Goal: Task Accomplishment & Management: Manage account settings

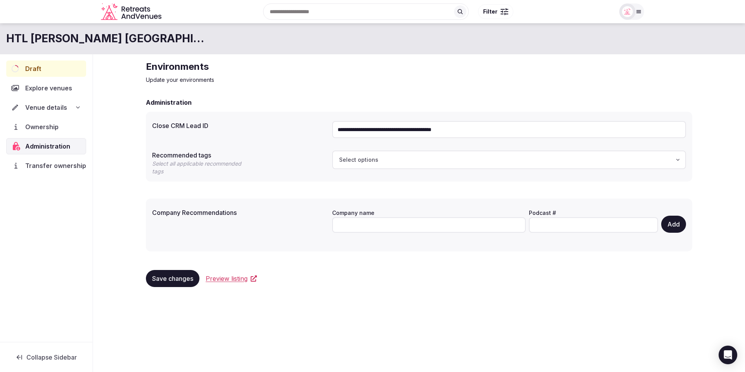
click at [76, 107] on icon at bounding box center [78, 107] width 6 height 6
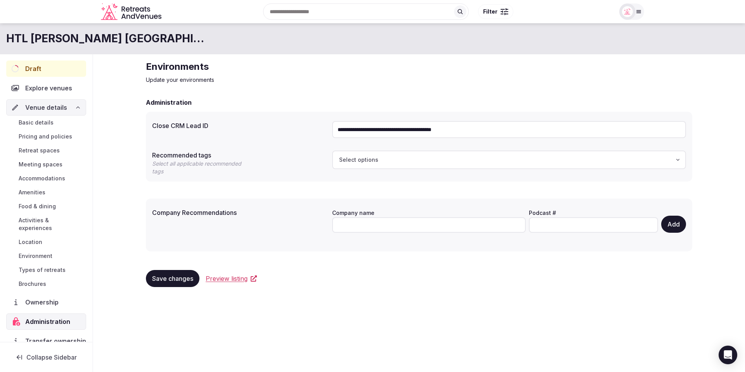
click at [47, 126] on span "Basic details" at bounding box center [36, 123] width 35 height 8
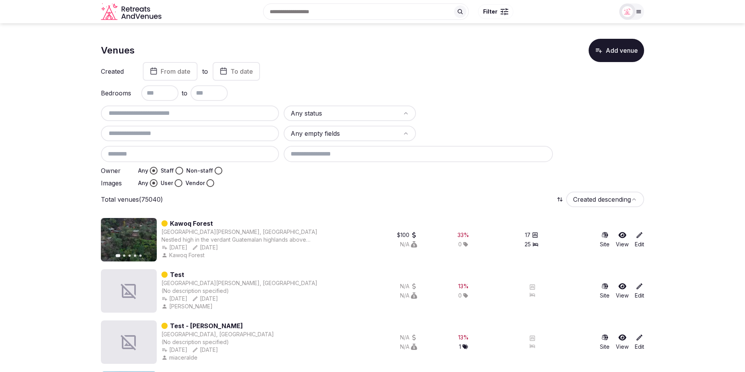
click at [142, 115] on input "text" at bounding box center [190, 113] width 172 height 9
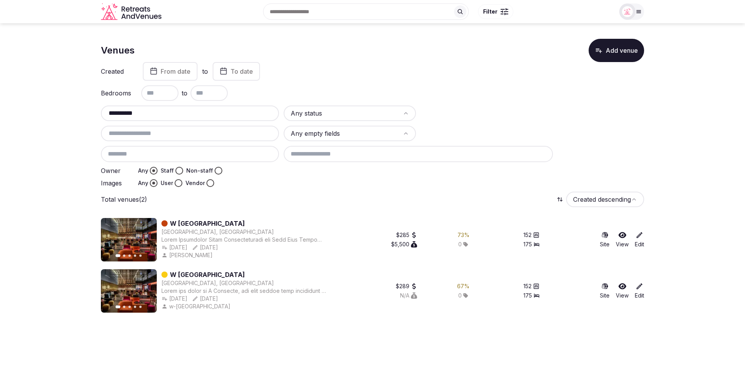
type input "**********"
click at [182, 225] on link "W [GEOGRAPHIC_DATA]" at bounding box center [207, 223] width 75 height 9
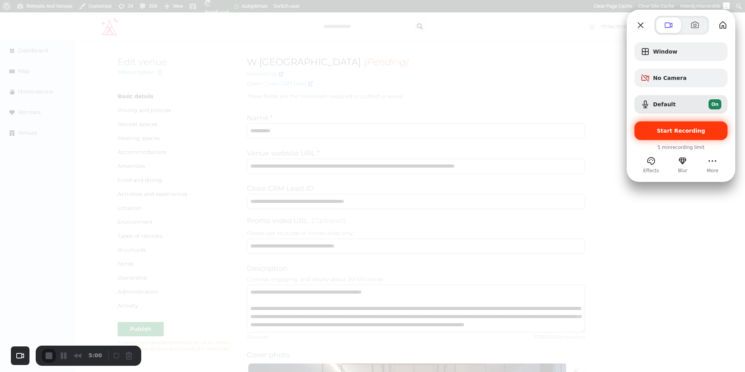
click at [678, 130] on span "Start Recording" at bounding box center [681, 131] width 48 height 6
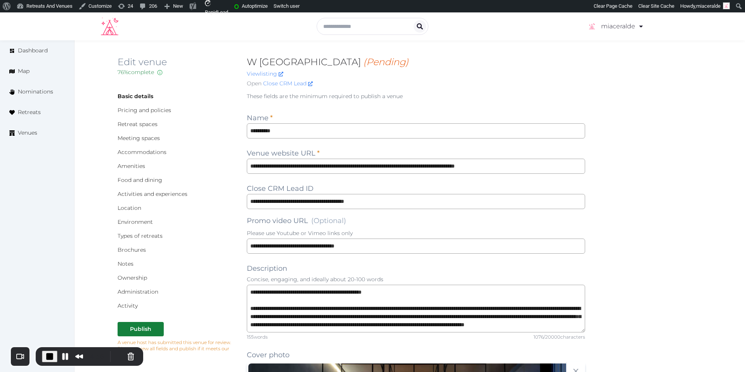
click at [498, 92] on p "These fields are the minimum required to publish a venue" at bounding box center [416, 96] width 338 height 8
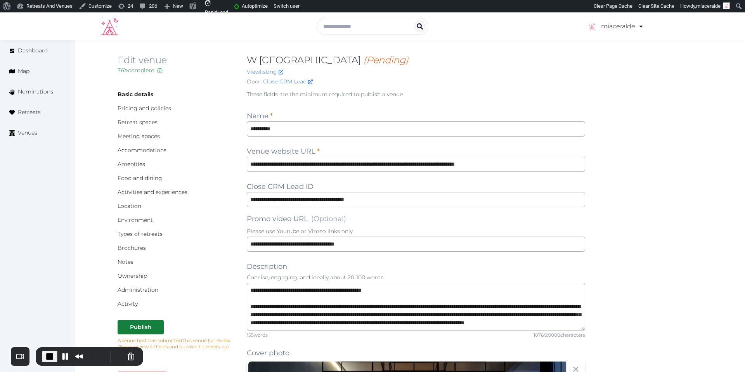
scroll to position [1, 0]
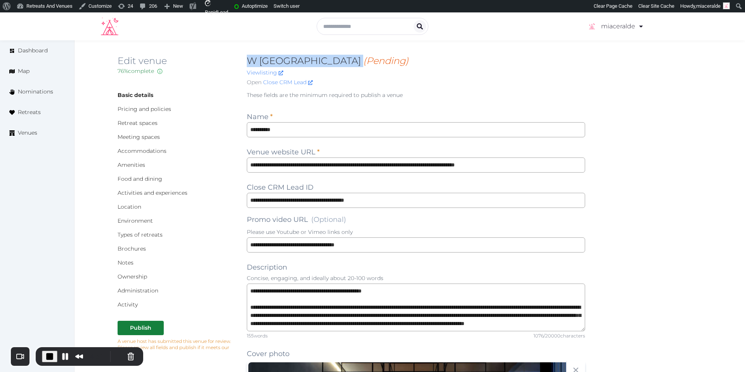
drag, startPoint x: 243, startPoint y: 61, endPoint x: 303, endPoint y: 61, distance: 59.7
click at [303, 61] on div "Edit venue 76 % complete Fill out all the fields in your listing to increase it…" at bounding box center [410, 72] width 584 height 35
drag, startPoint x: 461, startPoint y: 72, endPoint x: 456, endPoint y: 74, distance: 5.3
click at [460, 72] on div "View listing" at bounding box center [416, 73] width 338 height 8
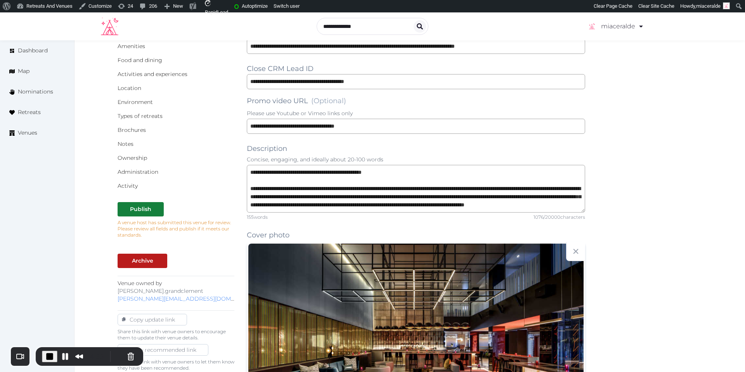
scroll to position [116, 0]
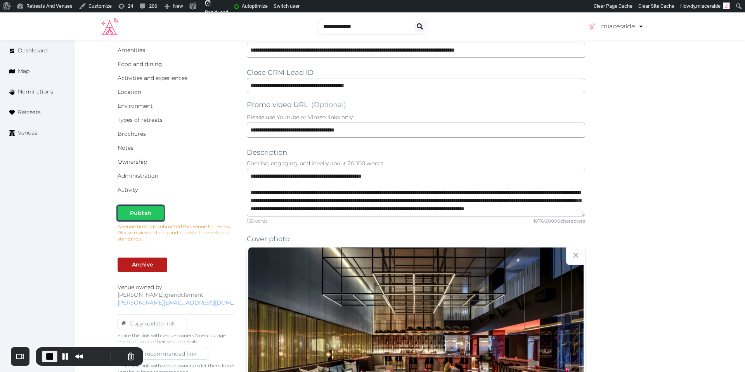
click at [135, 215] on div "Publish" at bounding box center [140, 213] width 21 height 8
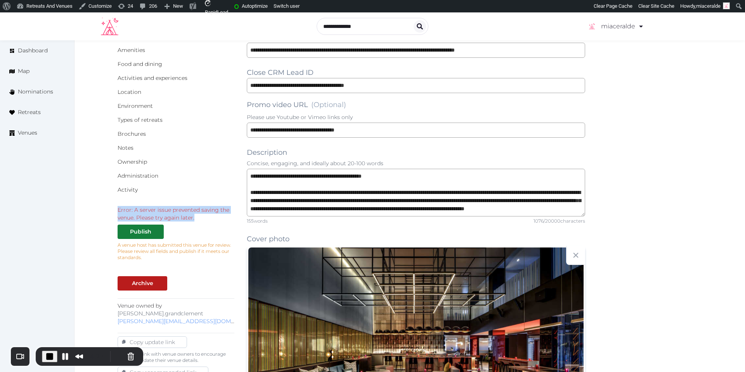
drag, startPoint x: 198, startPoint y: 220, endPoint x: 114, endPoint y: 208, distance: 84.2
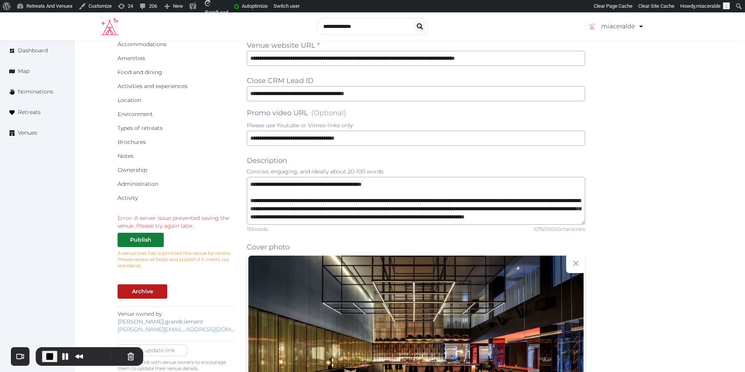
scroll to position [108, 0]
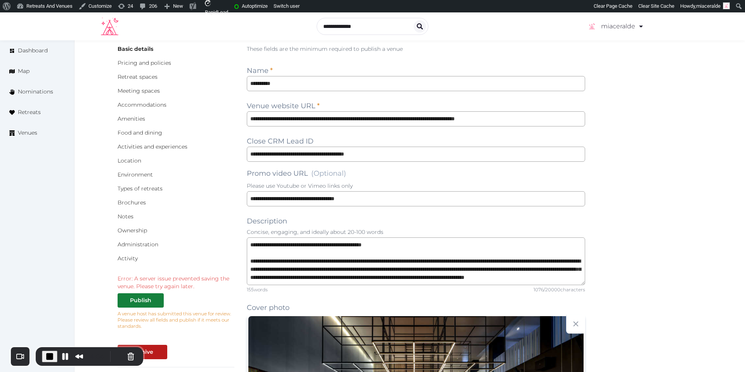
scroll to position [0, 0]
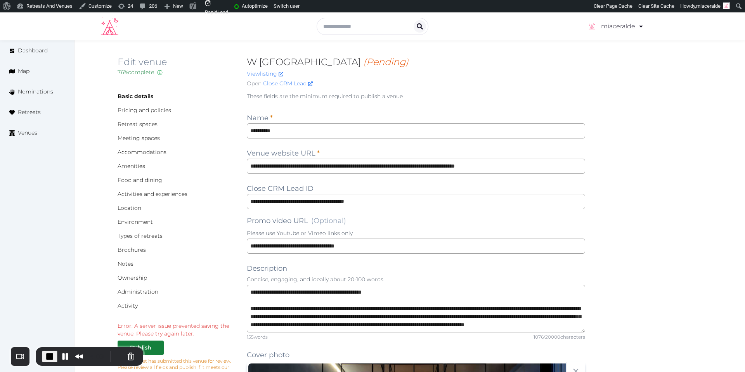
click at [582, 93] on p "These fields are the minimum required to publish a venue" at bounding box center [416, 96] width 338 height 8
click at [526, 94] on p "These fields are the minimum required to publish a venue" at bounding box center [416, 96] width 338 height 8
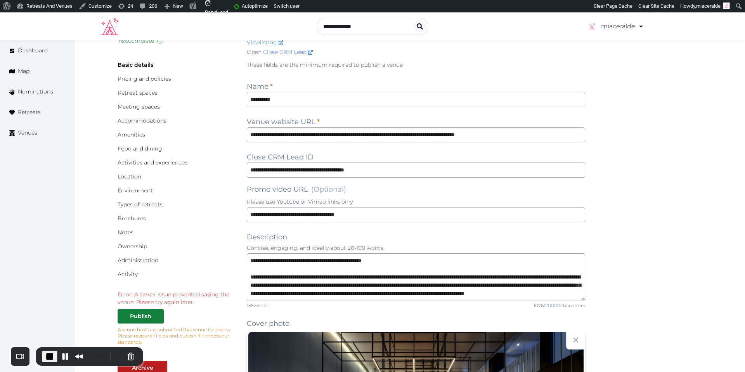
scroll to position [34, 0]
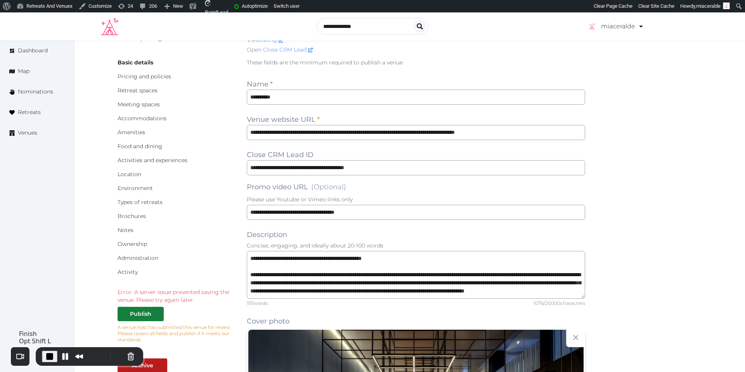
click at [47, 358] on span "End Recording" at bounding box center [49, 356] width 9 height 9
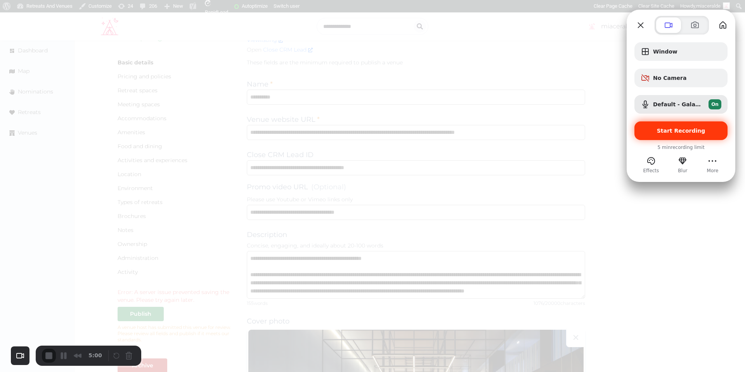
click at [678, 133] on span "Start Recording" at bounding box center [681, 131] width 48 height 6
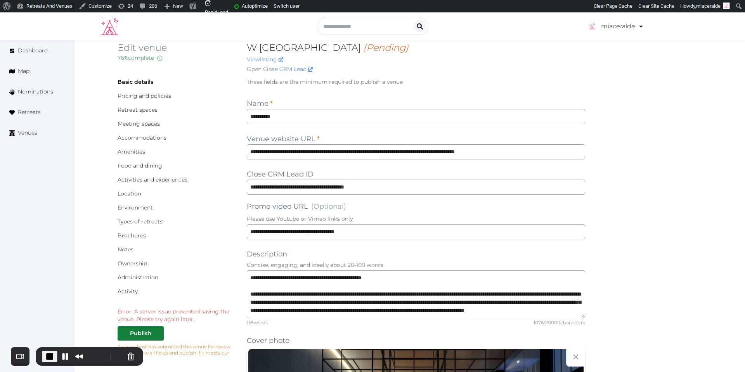
scroll to position [10, 0]
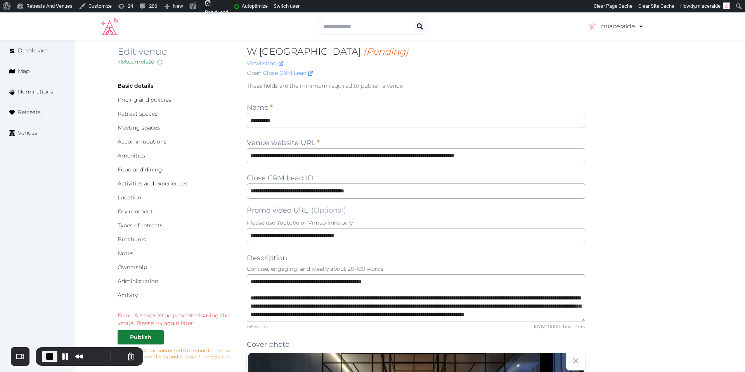
click at [544, 78] on div "W Montreal (Pending) View listing Open Close CRM Lead" at bounding box center [416, 62] width 338 height 35
drag, startPoint x: 237, startPoint y: 50, endPoint x: 300, endPoint y: 53, distance: 63.7
click at [300, 53] on div "Edit venue 76 % complete Fill out all the fields in your listing to increase it…" at bounding box center [410, 62] width 584 height 35
click at [429, 73] on div "Open Close CRM Lead" at bounding box center [416, 73] width 338 height 8
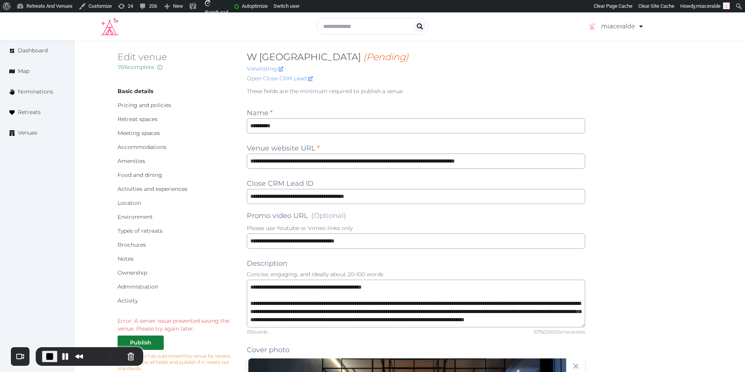
scroll to position [0, 0]
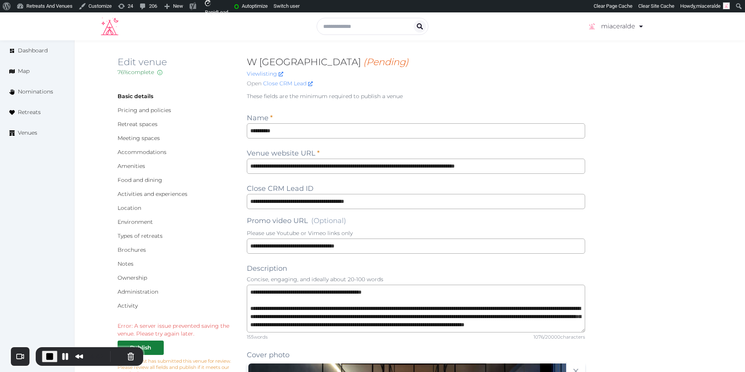
click at [482, 72] on div "View listing" at bounding box center [416, 74] width 338 height 8
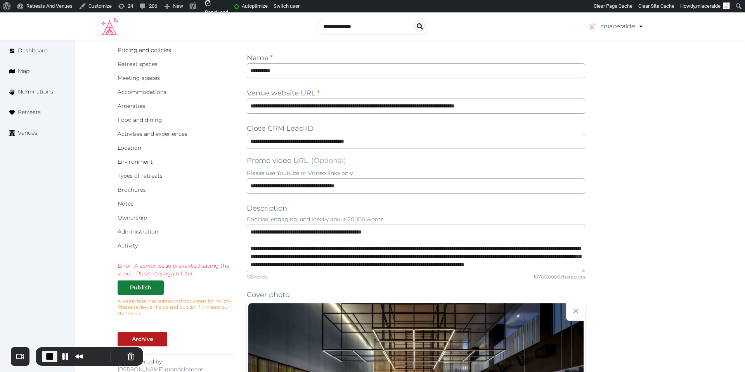
scroll to position [72, 0]
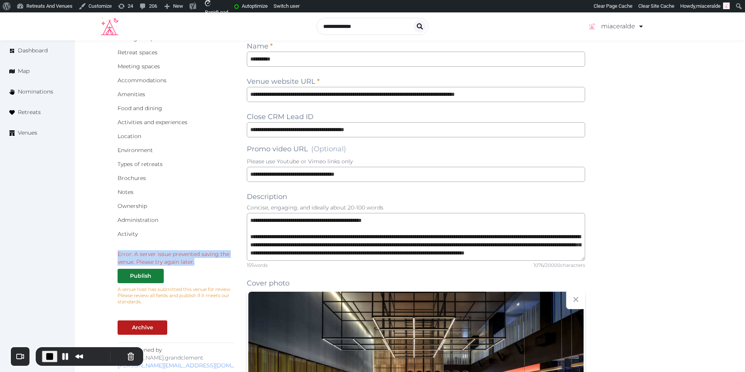
drag, startPoint x: 195, startPoint y: 263, endPoint x: 192, endPoint y: 232, distance: 31.2
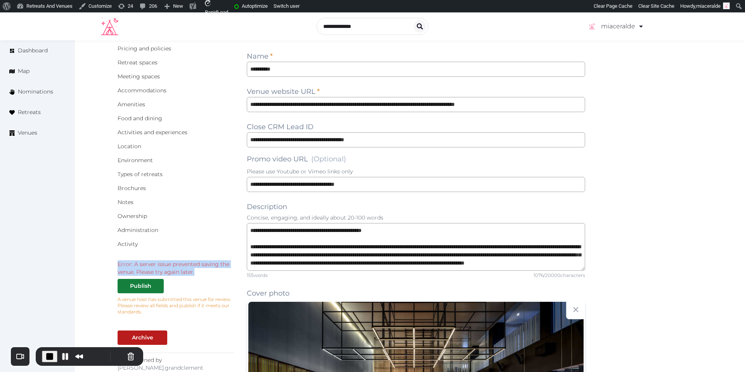
scroll to position [65, 0]
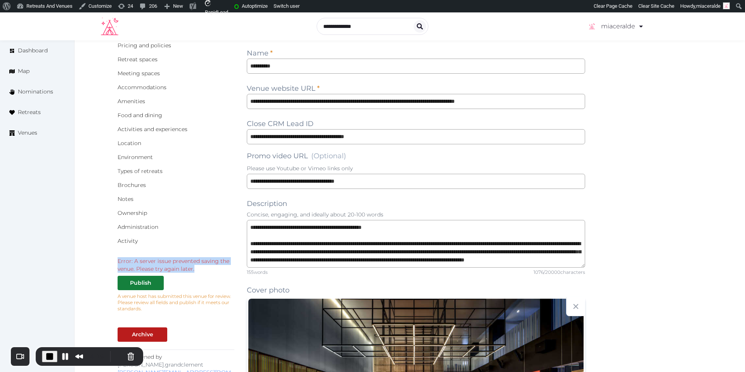
click at [200, 272] on div "Error: A server issue prevented saving the venue. Please try again later." at bounding box center [176, 265] width 117 height 16
drag, startPoint x: 198, startPoint y: 269, endPoint x: 112, endPoint y: 264, distance: 86.6
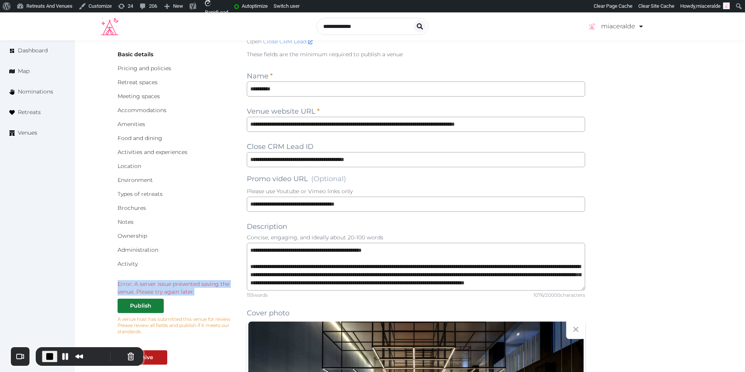
scroll to position [39, 0]
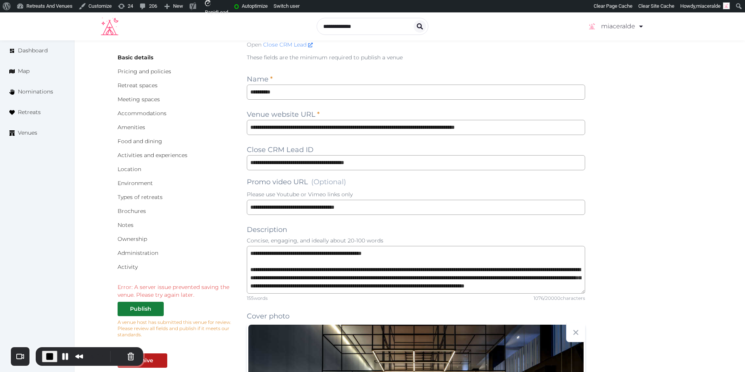
click at [193, 251] on div "Administration" at bounding box center [176, 253] width 117 height 8
drag, startPoint x: 165, startPoint y: 294, endPoint x: 112, endPoint y: 290, distance: 52.5
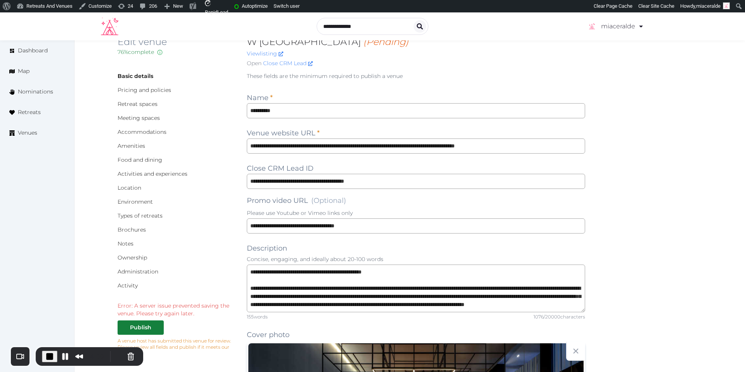
scroll to position [0, 0]
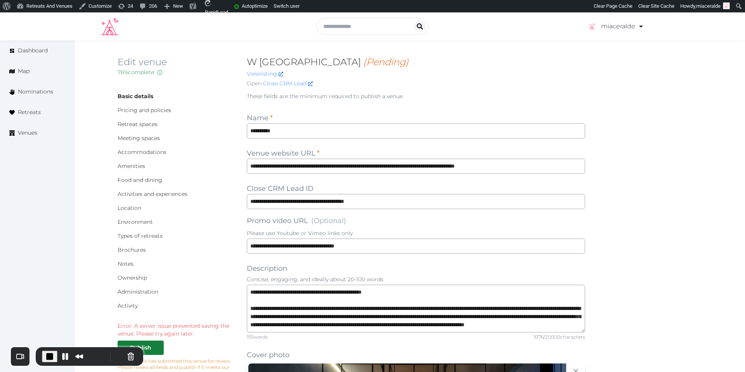
click at [551, 98] on p "These fields are the minimum required to publish a venue" at bounding box center [416, 96] width 338 height 8
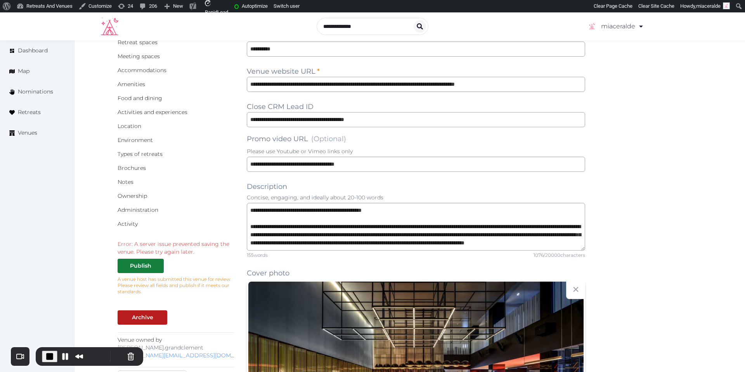
scroll to position [95, 0]
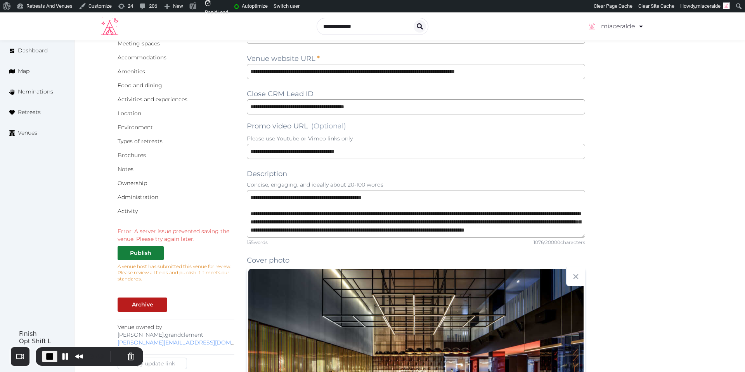
click at [47, 356] on span "End Recording" at bounding box center [49, 356] width 9 height 9
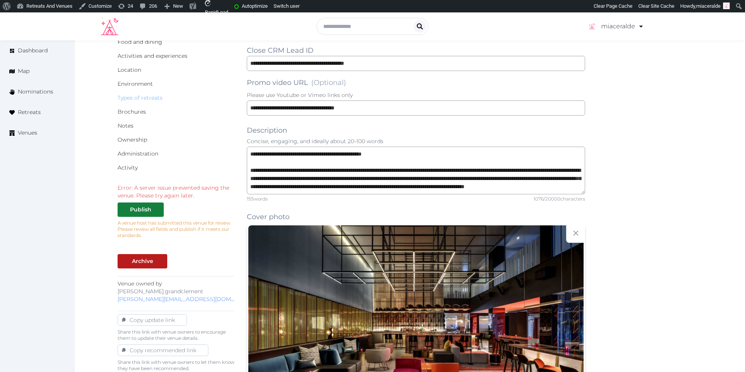
scroll to position [263, 0]
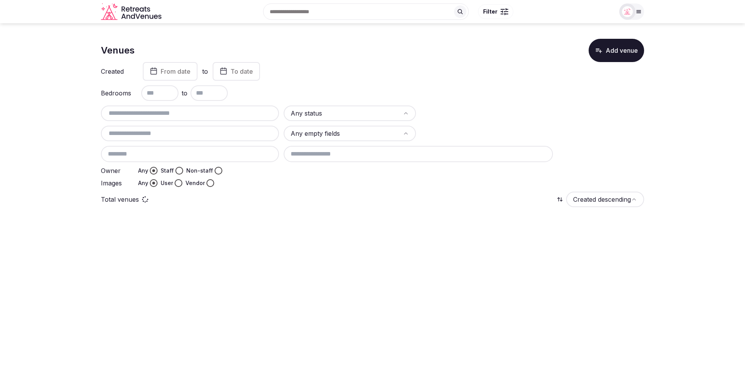
click at [158, 113] on input "text" at bounding box center [190, 113] width 172 height 9
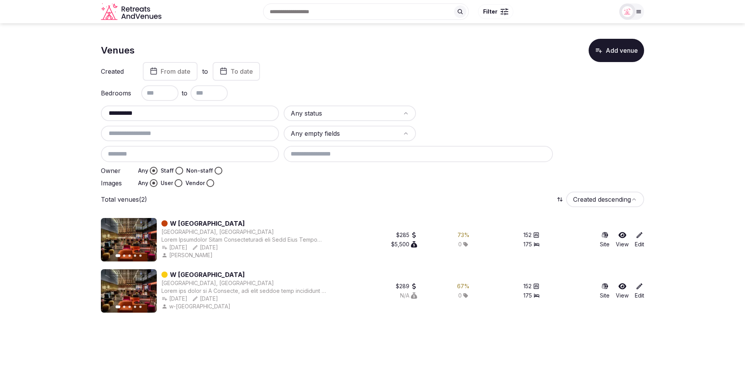
type input "**********"
click at [639, 236] on icon at bounding box center [639, 235] width 8 height 8
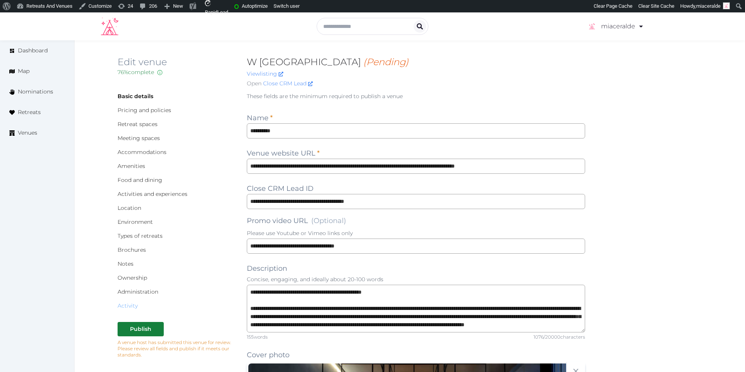
click at [131, 307] on link "Activity" at bounding box center [128, 305] width 20 height 7
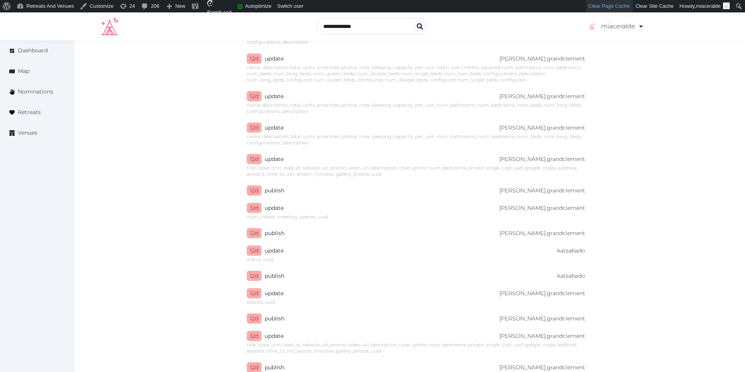
scroll to position [1265, 0]
